Goal: Information Seeking & Learning: Learn about a topic

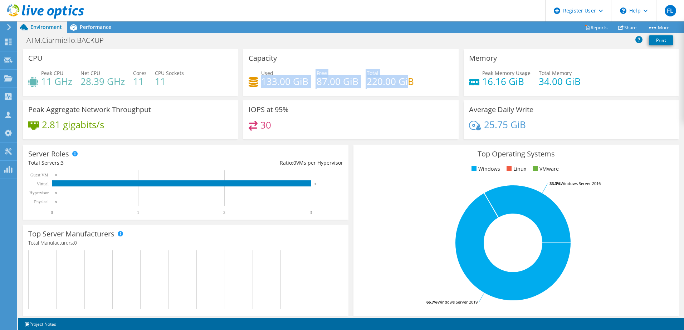
drag, startPoint x: 260, startPoint y: 82, endPoint x: 403, endPoint y: 86, distance: 143.1
click at [403, 86] on div "Used 133.00 GiB Free 87.00 GiB Total 220.00 GiB" at bounding box center [351, 80] width 205 height 23
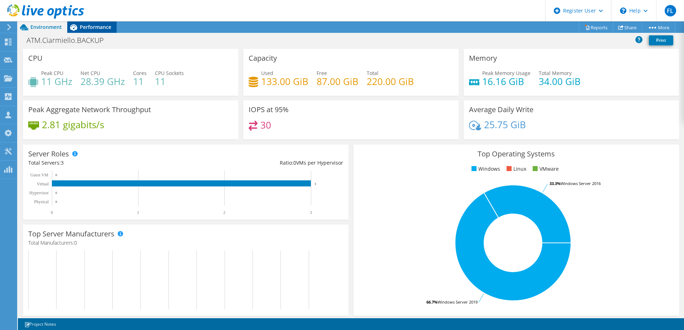
click at [90, 28] on span "Performance" at bounding box center [95, 27] width 31 height 7
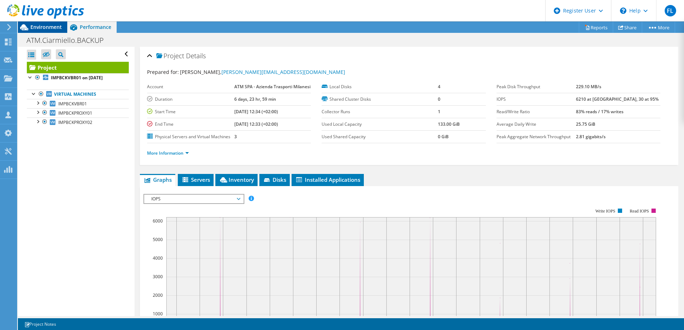
click at [52, 26] on span "Environment" at bounding box center [45, 27] width 31 height 7
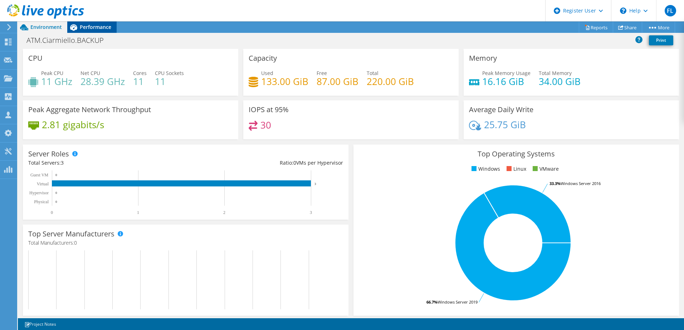
click at [98, 27] on span "Performance" at bounding box center [95, 27] width 31 height 7
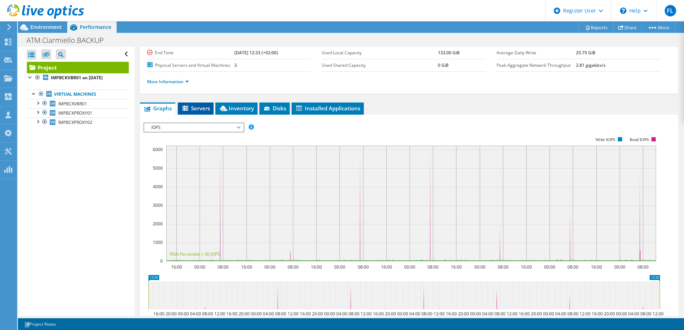
click at [202, 112] on span "Servers" at bounding box center [195, 108] width 29 height 7
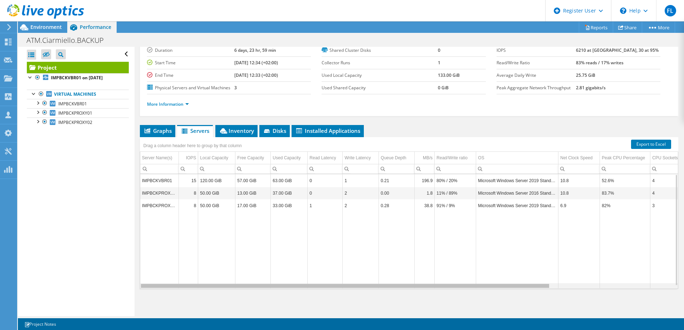
drag, startPoint x: 489, startPoint y: 286, endPoint x: 432, endPoint y: 276, distance: 58.2
click at [432, 276] on body "FL Dell User Fabiano Luraschi [EMAIL_ADDRESS][PERSON_NAME][DOMAIN_NAME] Dell My…" at bounding box center [342, 165] width 684 height 330
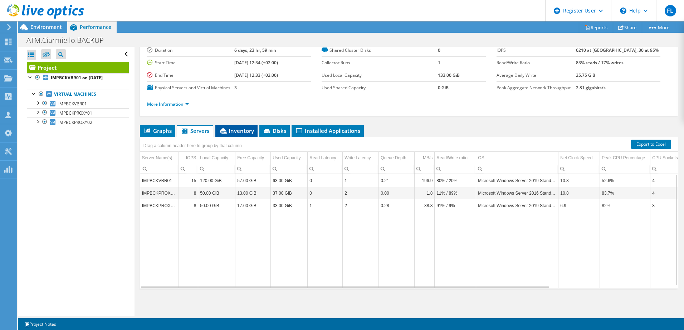
click at [240, 130] on span "Inventory" at bounding box center [236, 130] width 35 height 7
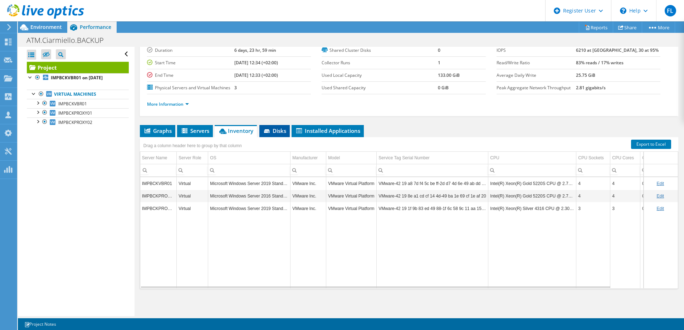
click at [283, 132] on span "Disks" at bounding box center [274, 130] width 23 height 7
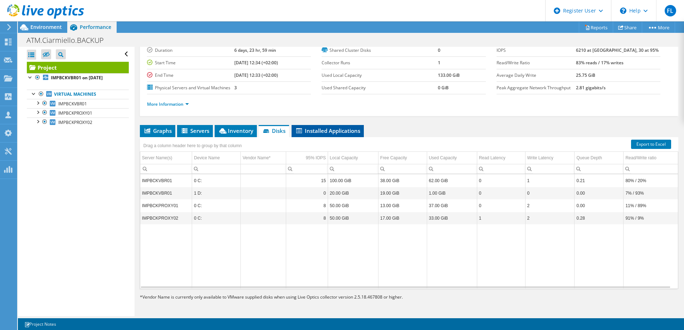
click at [319, 130] on span "Installed Applications" at bounding box center [327, 130] width 65 height 7
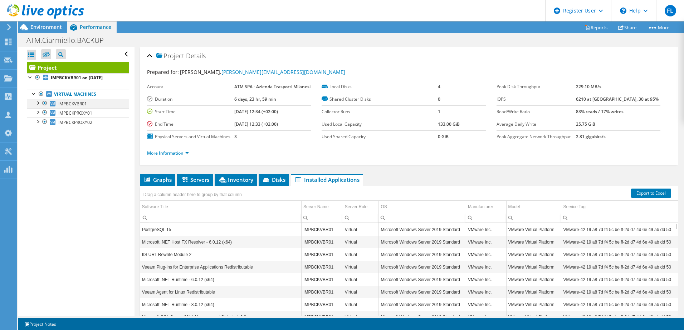
click at [37, 104] on div at bounding box center [37, 102] width 7 height 7
click at [38, 103] on div at bounding box center [37, 102] width 7 height 7
click at [39, 113] on div at bounding box center [37, 111] width 7 height 7
click at [38, 112] on div at bounding box center [37, 111] width 7 height 7
click at [50, 28] on span "Environment" at bounding box center [45, 27] width 31 height 7
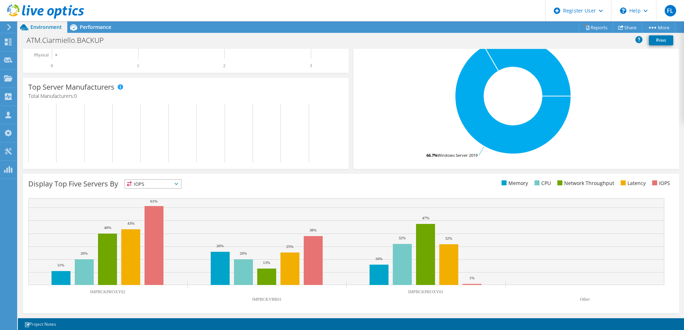
scroll to position [4, 0]
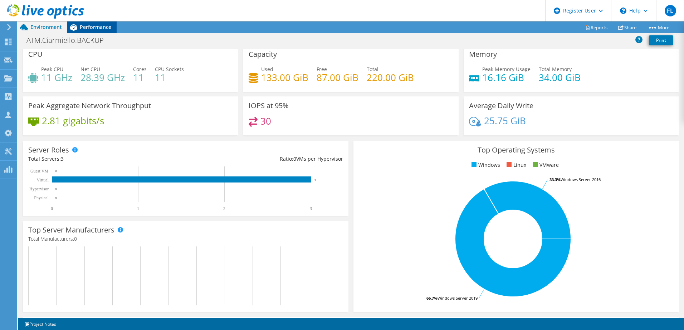
click at [97, 28] on span "Performance" at bounding box center [95, 27] width 31 height 7
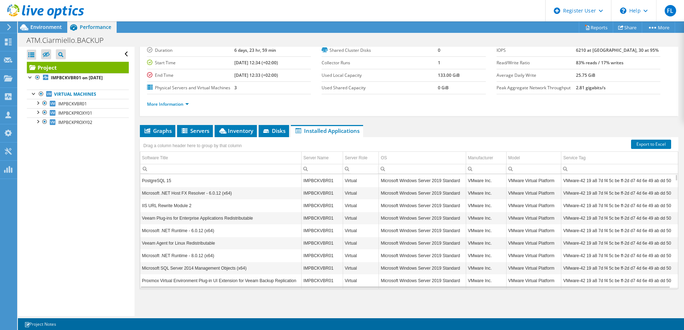
scroll to position [0, 0]
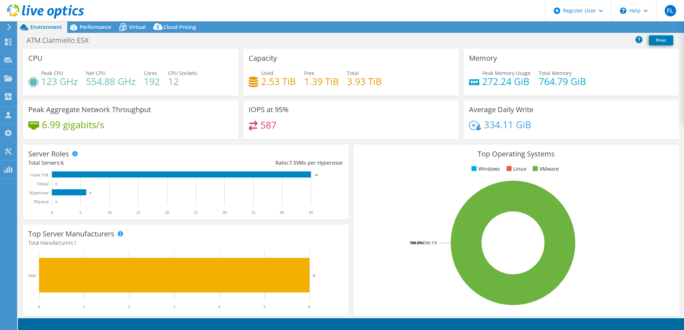
select select "EUFrankfurt"
select select "EUR"
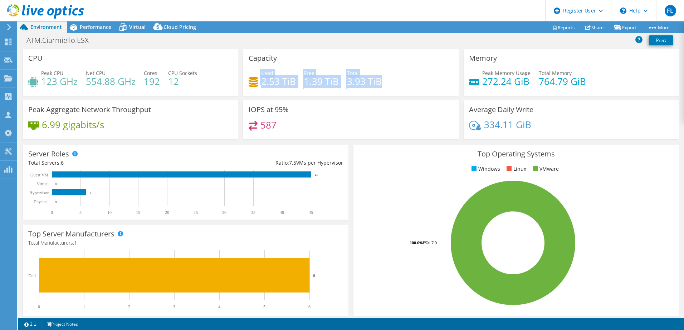
drag, startPoint x: 259, startPoint y: 84, endPoint x: 385, endPoint y: 86, distance: 126.3
click at [385, 86] on div "Used 2.53 TiB Free 1.39 TiB Total 3.93 TiB" at bounding box center [351, 80] width 205 height 23
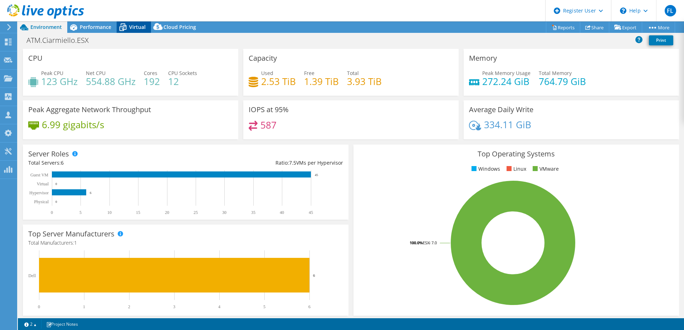
click at [137, 27] on span "Virtual" at bounding box center [137, 27] width 16 height 7
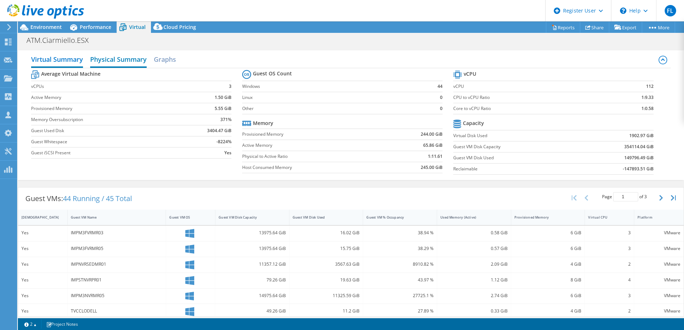
click at [122, 60] on h2 "Physical Summary" at bounding box center [118, 60] width 57 height 16
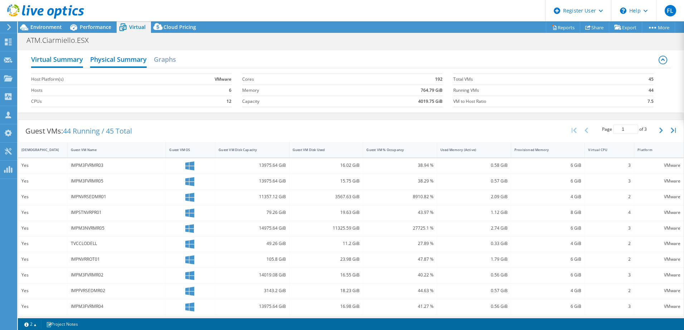
click at [66, 59] on h2 "Virtual Summary" at bounding box center [57, 60] width 52 height 16
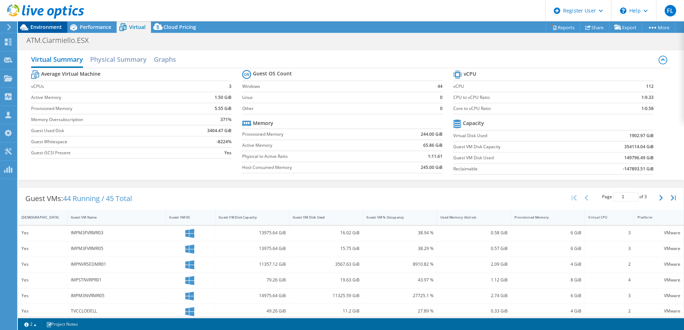
click at [49, 26] on span "Environment" at bounding box center [45, 27] width 31 height 7
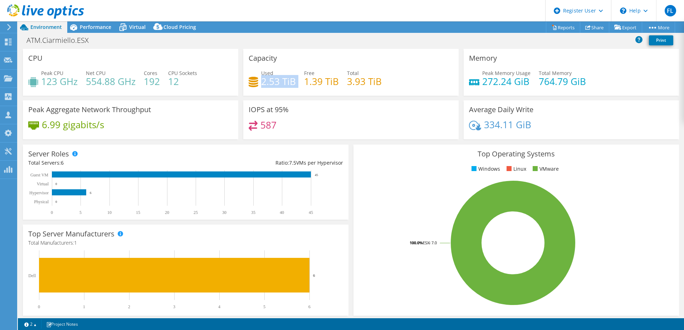
drag, startPoint x: 261, startPoint y: 82, endPoint x: 296, endPoint y: 84, distance: 34.4
click at [296, 84] on div "Used 2.53 TiB Free 1.39 TiB Total 3.93 TiB" at bounding box center [351, 80] width 205 height 23
drag, startPoint x: 296, startPoint y: 84, endPoint x: 278, endPoint y: 84, distance: 18.2
click at [278, 84] on h4 "2.53 TiB" at bounding box center [278, 82] width 35 height 8
drag, startPoint x: 258, startPoint y: 83, endPoint x: 378, endPoint y: 87, distance: 121.0
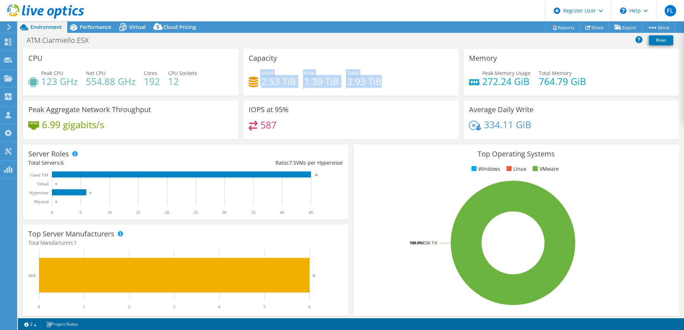
click at [378, 87] on div "Used 2.53 TiB Free 1.39 TiB Total 3.93 TiB" at bounding box center [351, 80] width 205 height 23
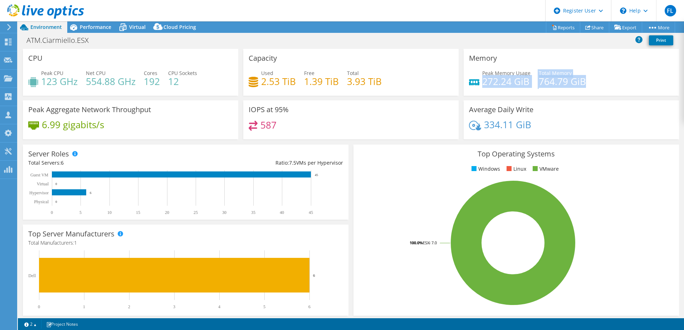
drag, startPoint x: 479, startPoint y: 82, endPoint x: 600, endPoint y: 87, distance: 121.3
click at [600, 87] on div "Peak Memory Usage 272.24 GiB Total Memory 764.79 GiB" at bounding box center [571, 80] width 205 height 23
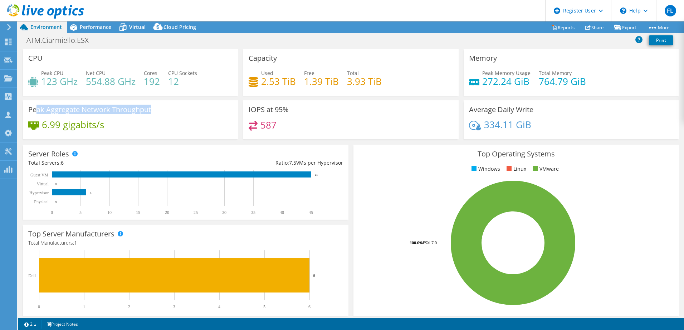
drag, startPoint x: 36, startPoint y: 111, endPoint x: 149, endPoint y: 116, distance: 113.1
click at [149, 116] on div "Peak Aggregate Network Throughput 6.99 gigabits/s" at bounding box center [130, 120] width 215 height 39
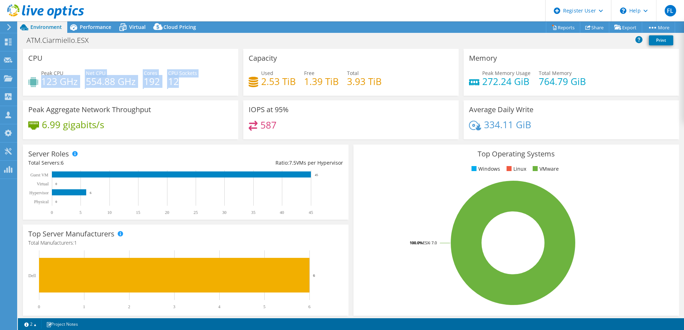
drag, startPoint x: 42, startPoint y: 81, endPoint x: 188, endPoint y: 88, distance: 146.1
click at [188, 88] on div "Peak CPU 123 GHz Net CPU 554.88 GHz Cores 192 CPU Sockets 12" at bounding box center [130, 80] width 205 height 23
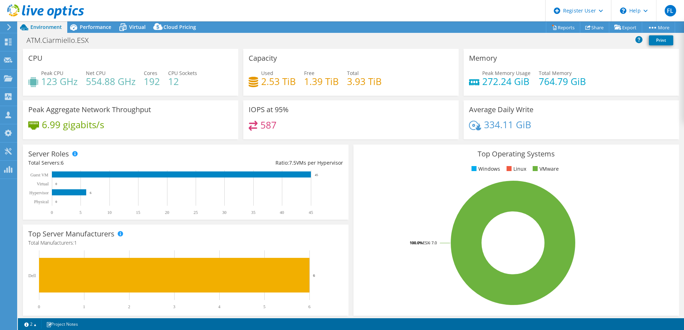
drag, startPoint x: 188, startPoint y: 88, endPoint x: 185, endPoint y: 91, distance: 4.3
click at [185, 91] on div "Peak CPU 123 GHz Net CPU 554.88 GHz Cores 192 CPU Sockets 12" at bounding box center [130, 80] width 205 height 23
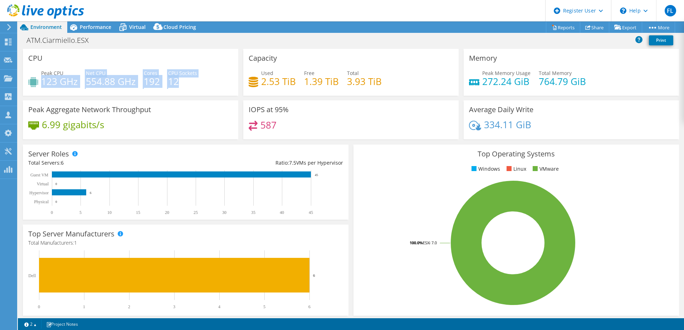
drag, startPoint x: 43, startPoint y: 80, endPoint x: 197, endPoint y: 83, distance: 153.8
click at [197, 83] on div "Peak CPU 123 GHz Net CPU 554.88 GHz Cores 192 CPU Sockets 12" at bounding box center [130, 80] width 205 height 23
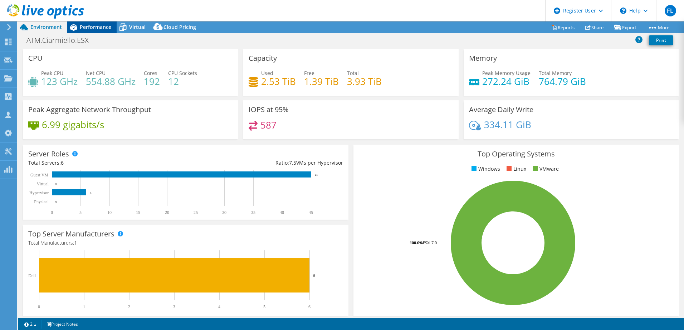
click at [98, 26] on span "Performance" at bounding box center [95, 27] width 31 height 7
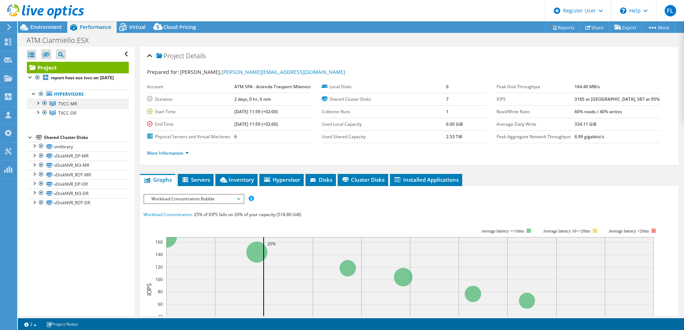
click at [37, 106] on div at bounding box center [37, 102] width 7 height 7
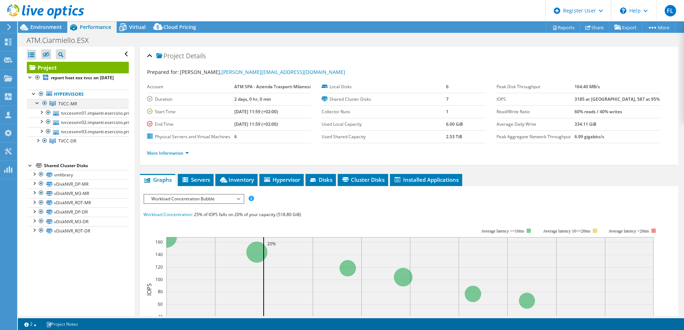
click at [37, 106] on div at bounding box center [37, 102] width 7 height 7
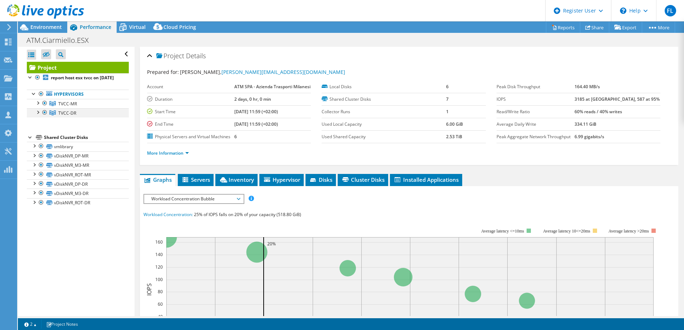
click at [38, 116] on div at bounding box center [37, 111] width 7 height 7
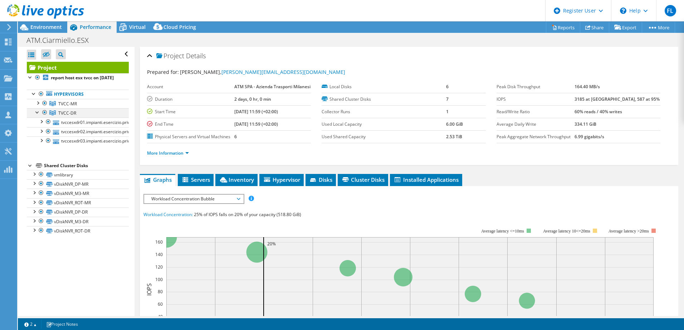
click at [38, 116] on div at bounding box center [37, 111] width 7 height 7
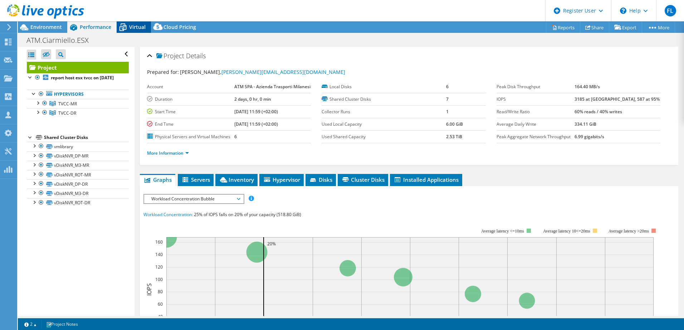
click at [136, 24] on span "Virtual" at bounding box center [137, 27] width 16 height 7
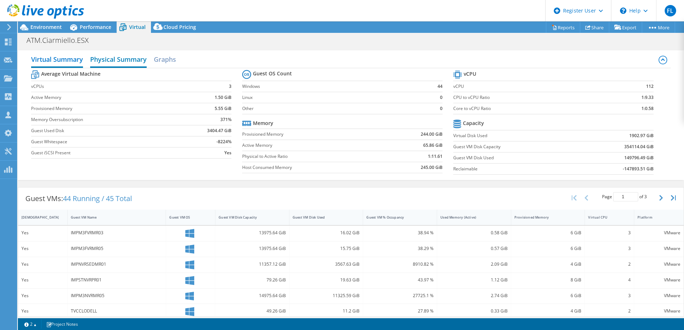
click at [114, 61] on h2 "Physical Summary" at bounding box center [118, 60] width 57 height 16
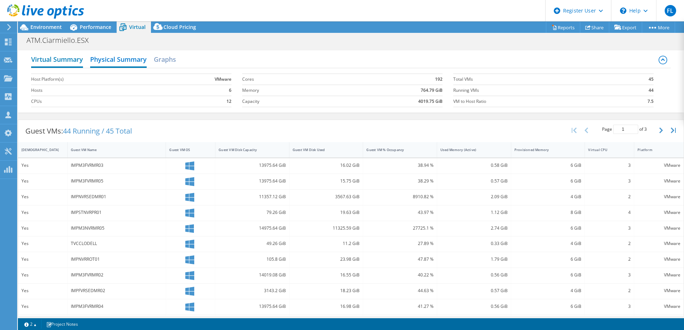
click at [61, 60] on h2 "Virtual Summary" at bounding box center [57, 60] width 52 height 16
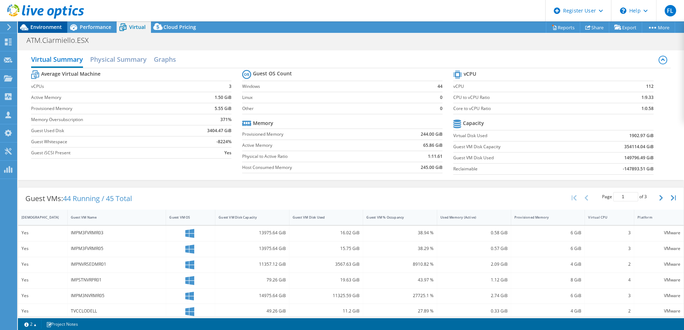
click at [53, 28] on span "Environment" at bounding box center [45, 27] width 31 height 7
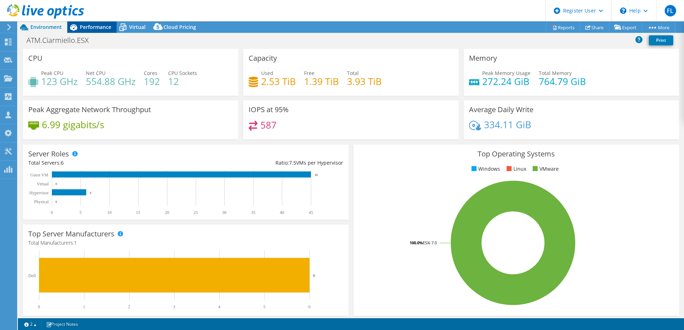
click at [98, 24] on div "Performance" at bounding box center [91, 26] width 49 height 11
